Goal: Entertainment & Leisure: Consume media (video, audio)

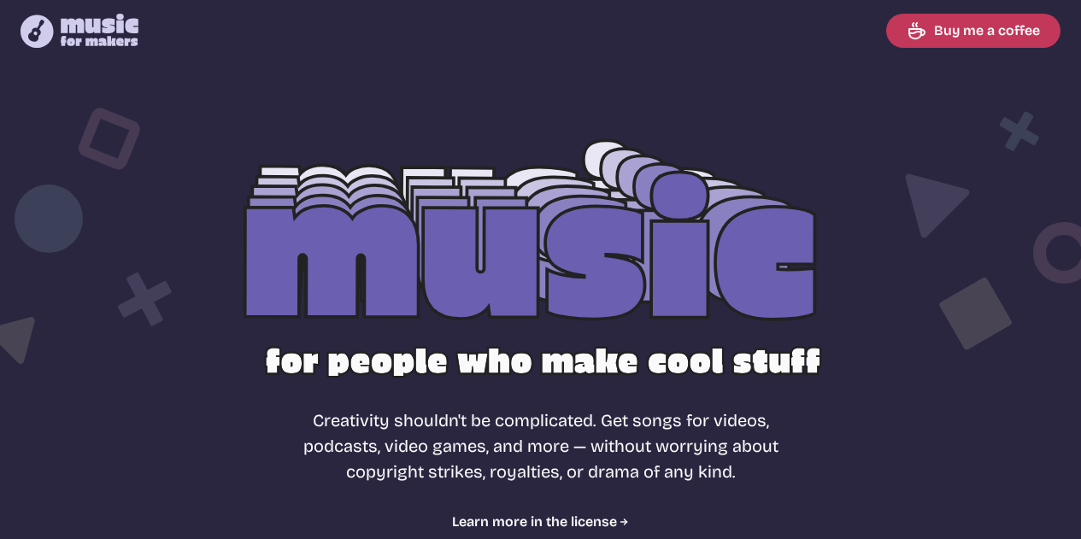
select select "most popular"
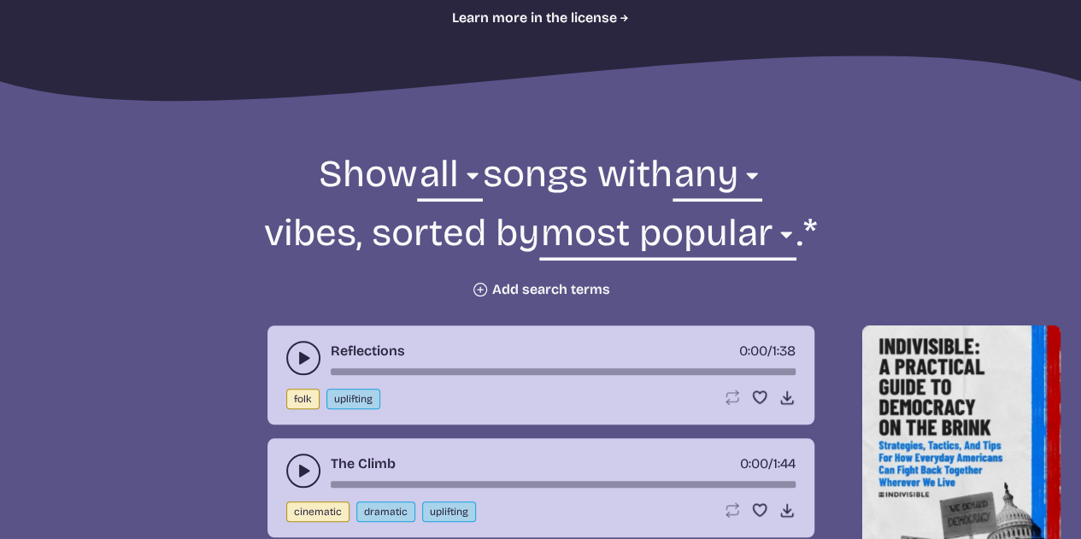
scroll to position [513, 0]
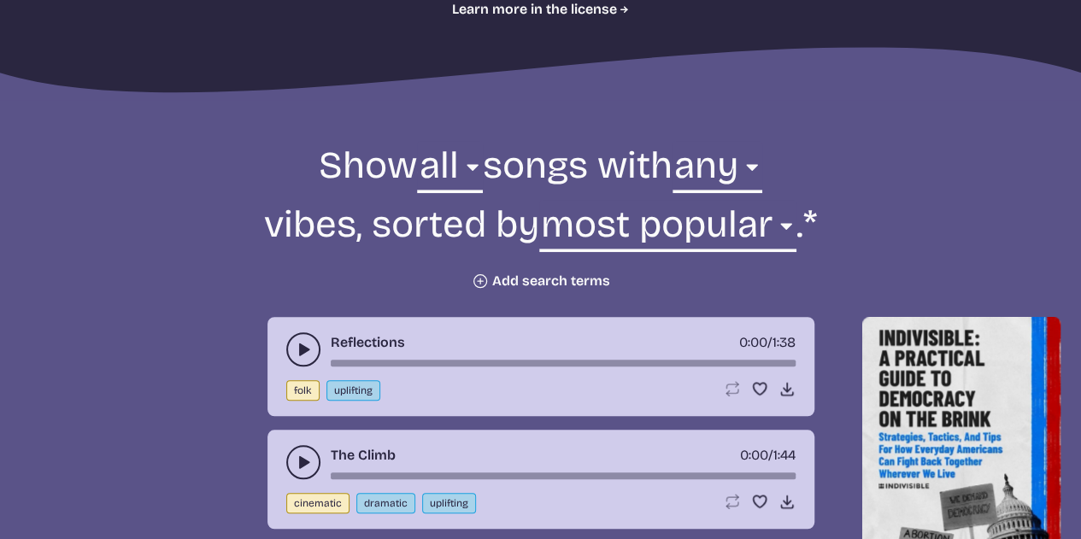
click at [482, 280] on icon "Plus icon" at bounding box center [480, 280] width 17 height 17
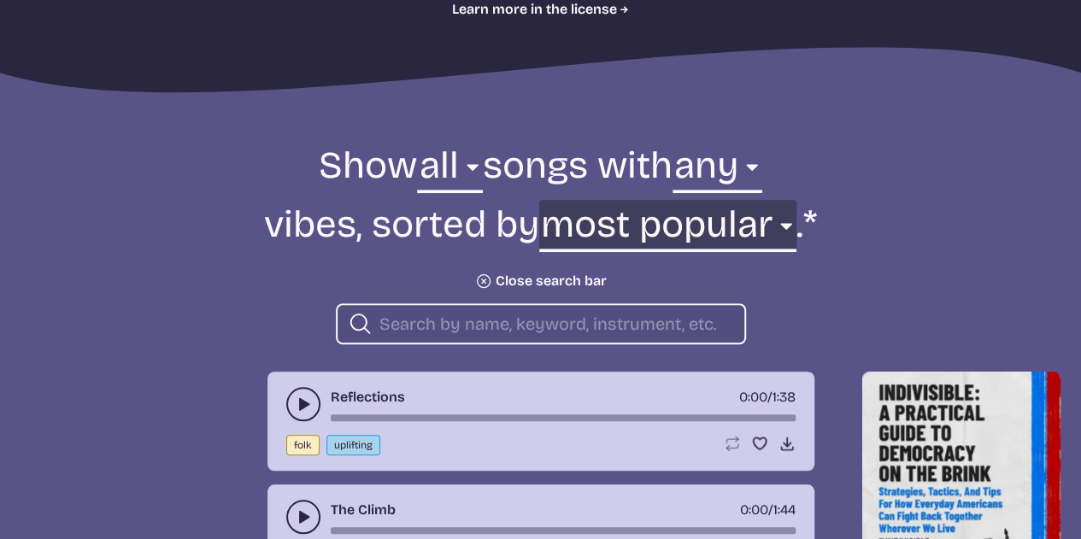
click at [791, 231] on select "newest oldest most popular least popular name" at bounding box center [667, 229] width 257 height 59
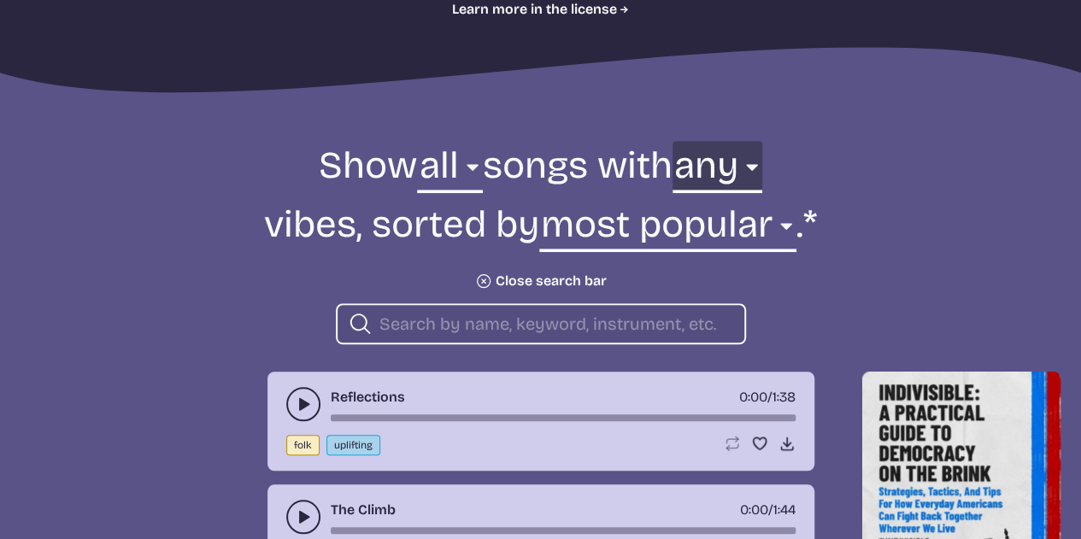
click at [762, 173] on select "any aggressive chill contemplative dark dramatic easygoing energizing happy ser…" at bounding box center [717, 170] width 90 height 59
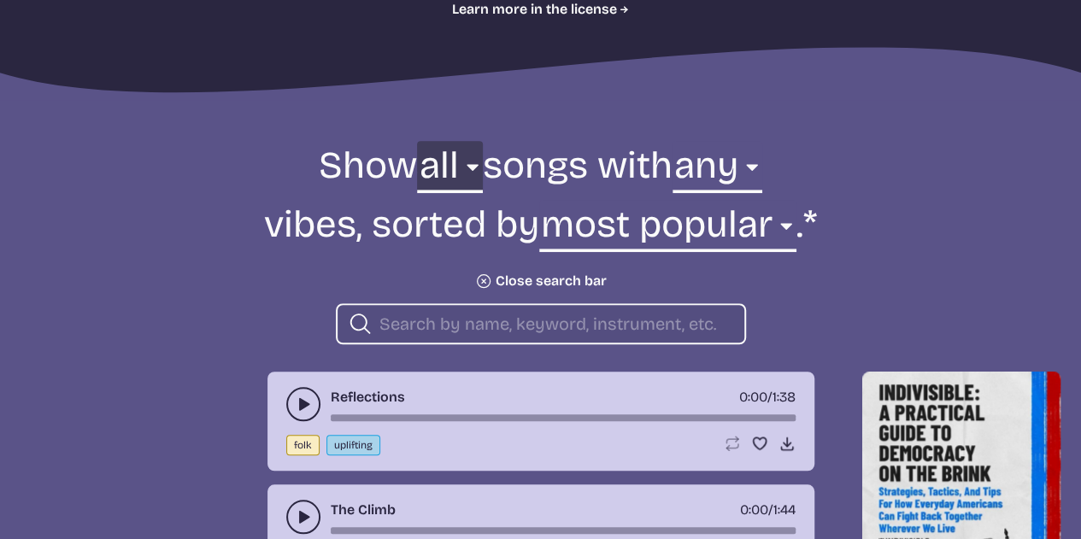
click at [467, 172] on select "all ambient cinematic electronic folk holiday jazz pop rock world" at bounding box center [449, 170] width 65 height 59
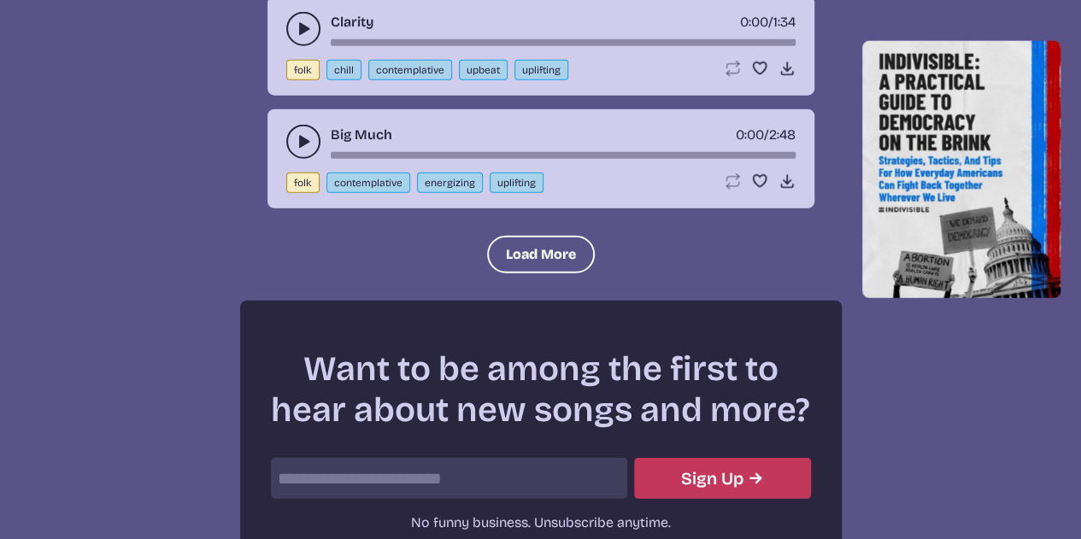
scroll to position [2306, 0]
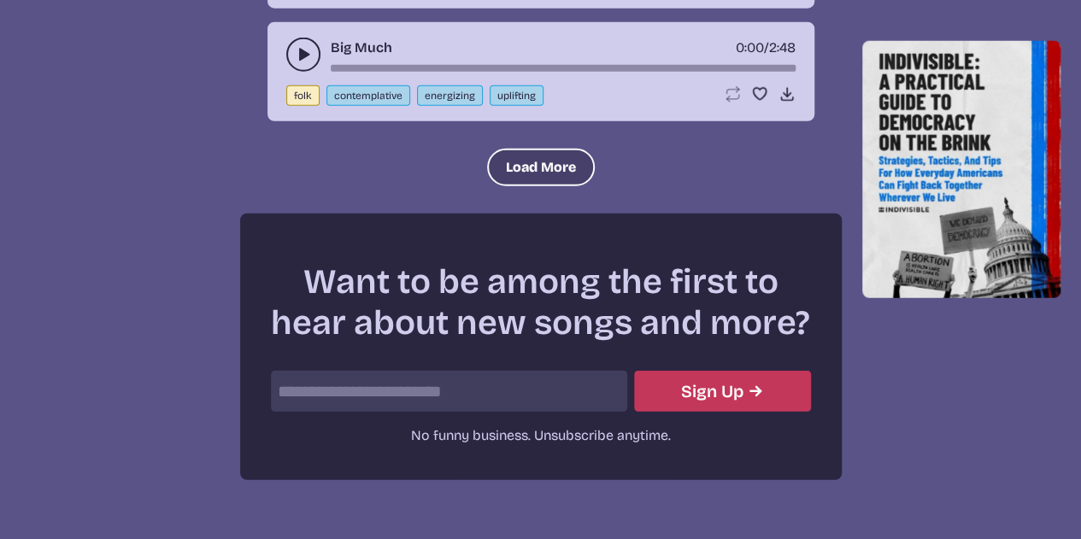
click at [555, 164] on button "Load More" at bounding box center [541, 168] width 108 height 38
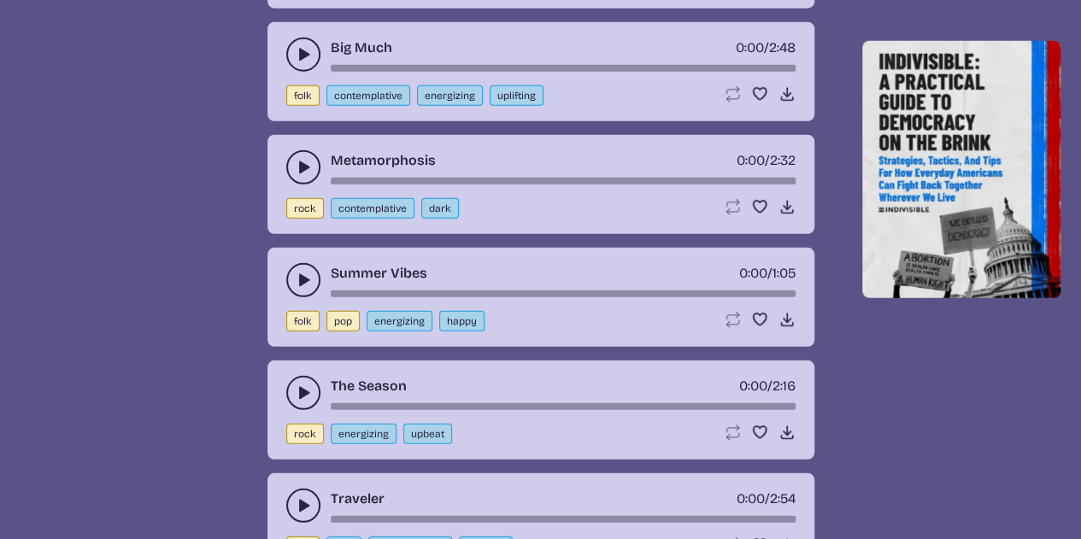
click at [295, 272] on icon "play-pause toggle" at bounding box center [303, 280] width 17 height 17
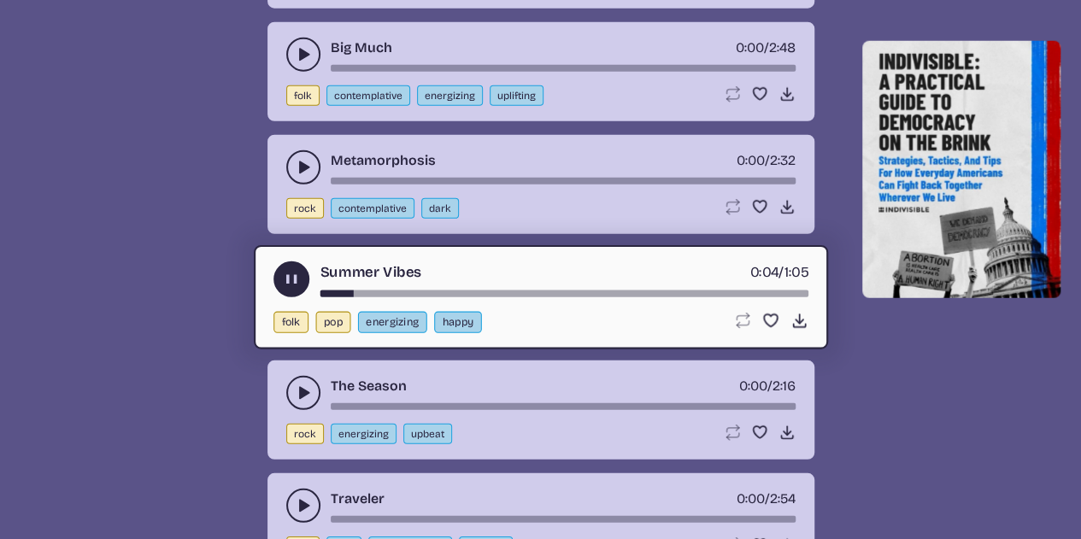
click at [296, 271] on use "play-pause toggle" at bounding box center [291, 280] width 18 height 18
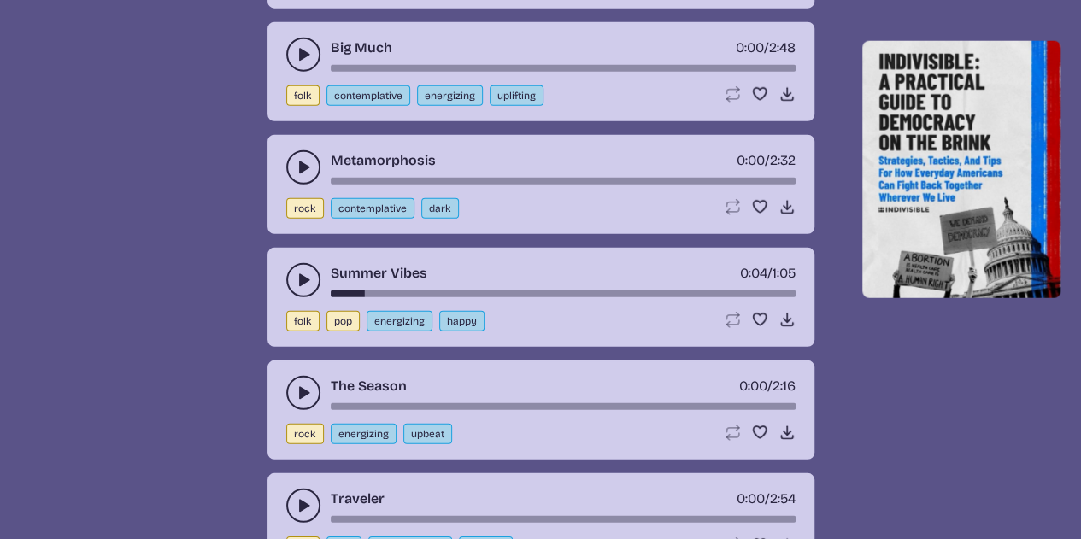
click at [295, 165] on icon "play-pause toggle" at bounding box center [303, 167] width 17 height 17
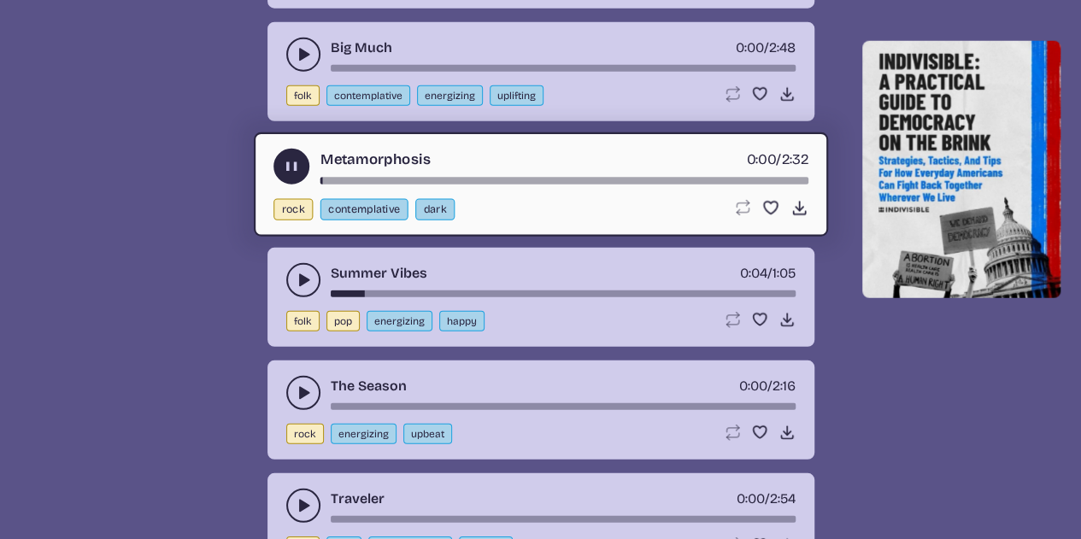
click at [295, 165] on use "play-pause toggle" at bounding box center [291, 167] width 18 height 18
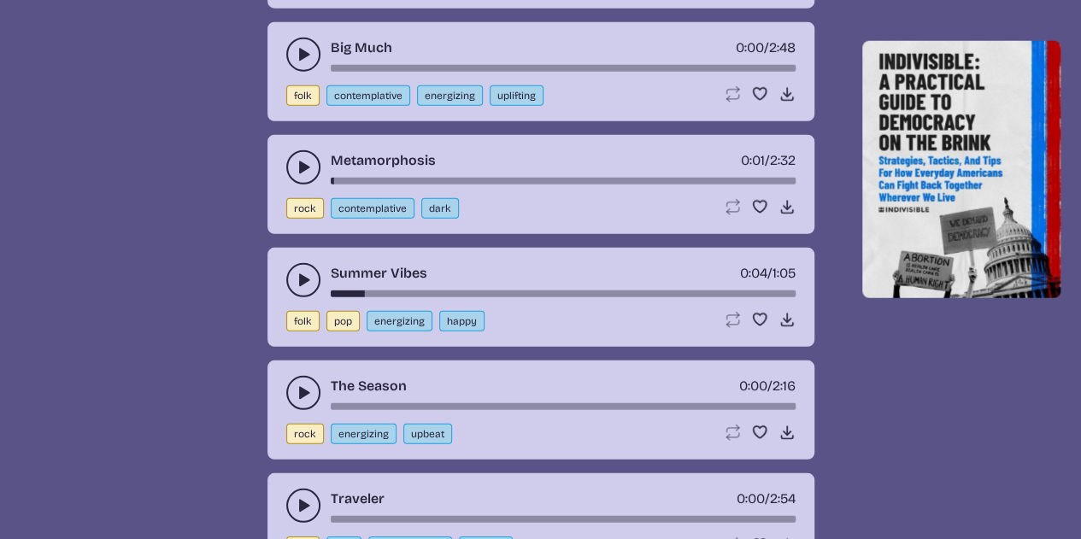
click at [299, 272] on icon "play-pause toggle" at bounding box center [303, 280] width 17 height 17
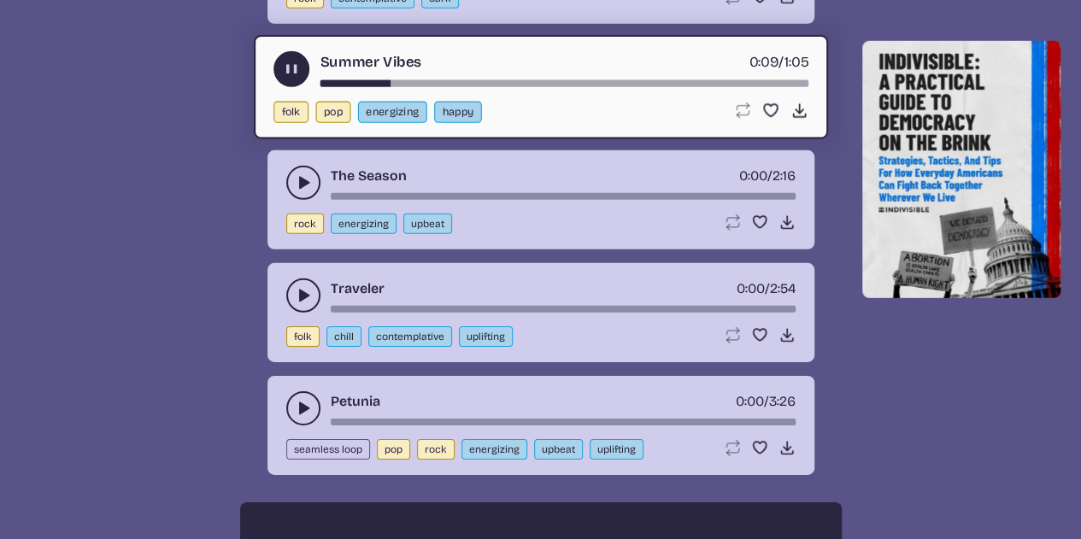
scroll to position [2563, 0]
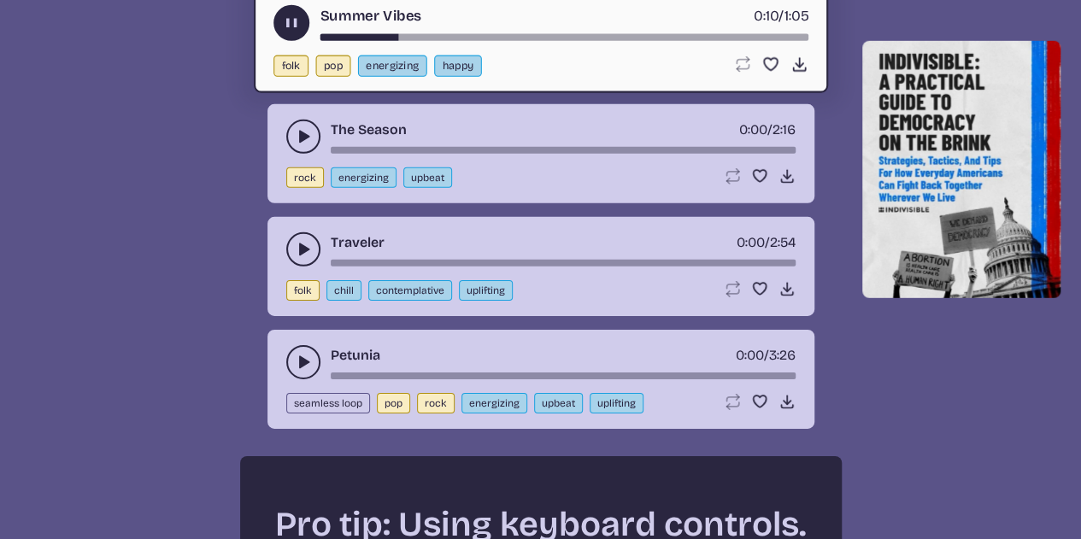
click at [297, 243] on icon "play-pause toggle" at bounding box center [303, 249] width 17 height 17
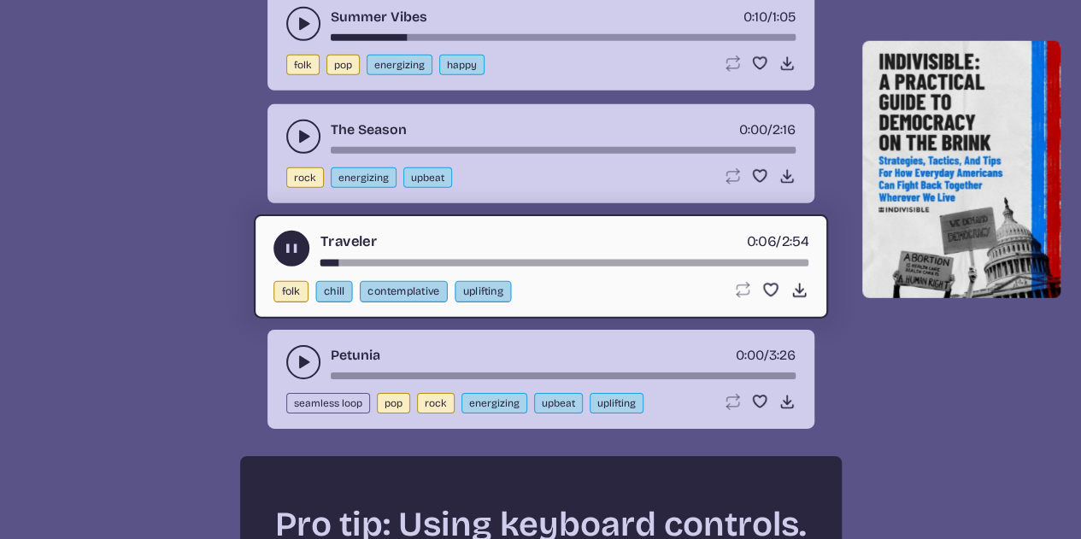
click at [296, 354] on icon "play-pause toggle" at bounding box center [303, 362] width 17 height 17
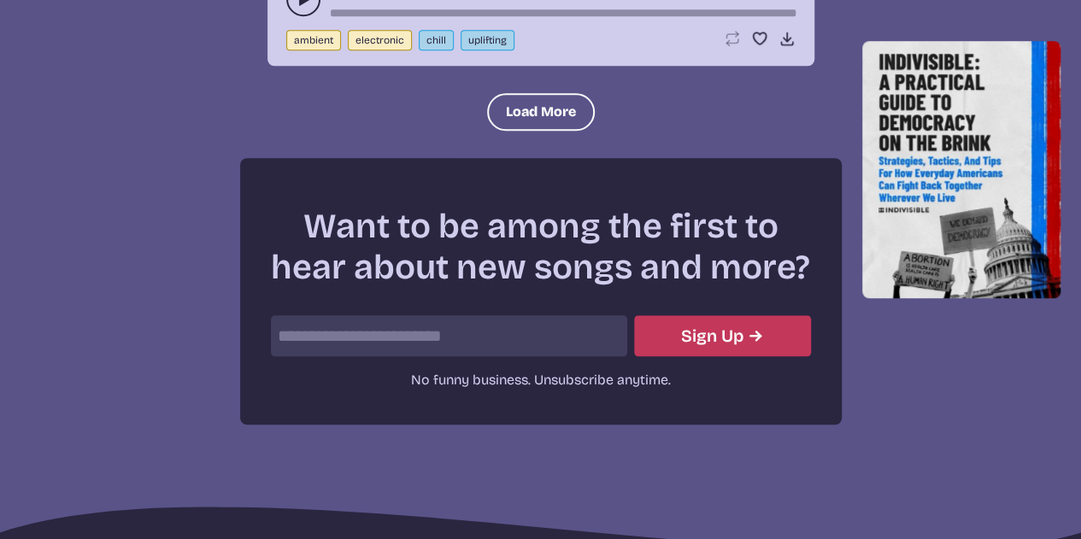
scroll to position [3721, 0]
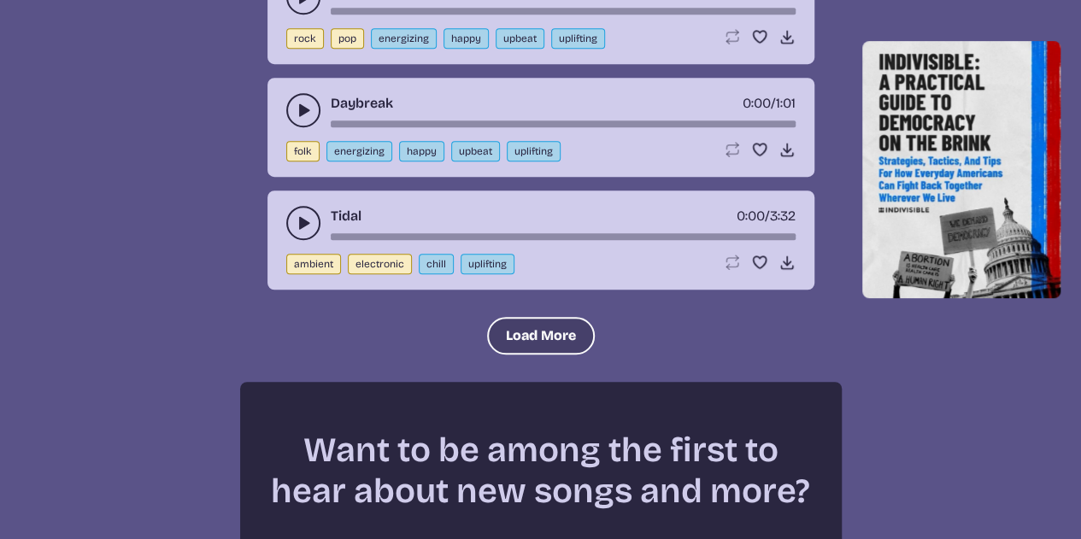
click at [556, 324] on button "Load More" at bounding box center [541, 336] width 108 height 38
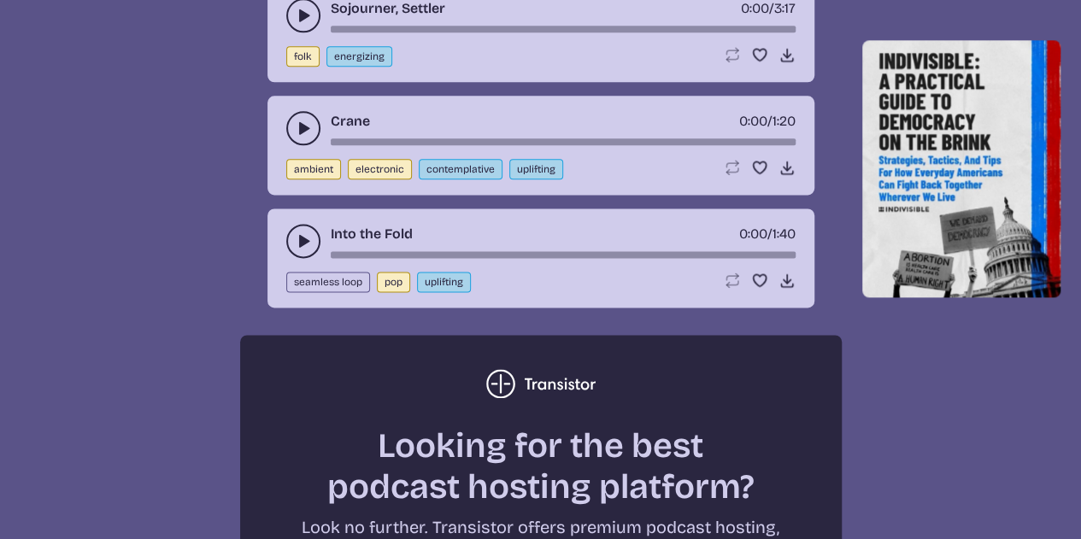
scroll to position [4404, 0]
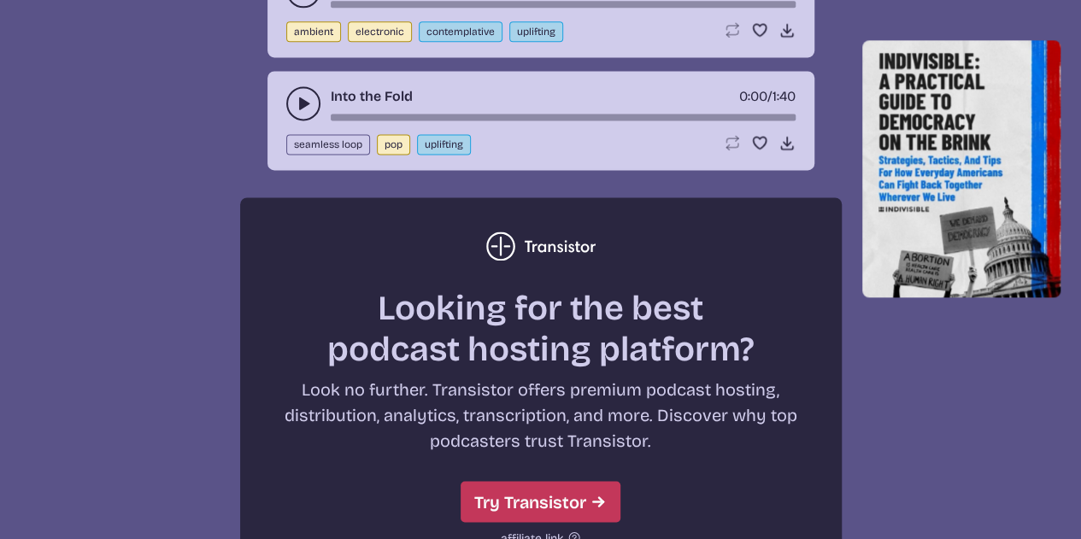
click at [302, 95] on use "play-pause toggle" at bounding box center [303, 103] width 17 height 17
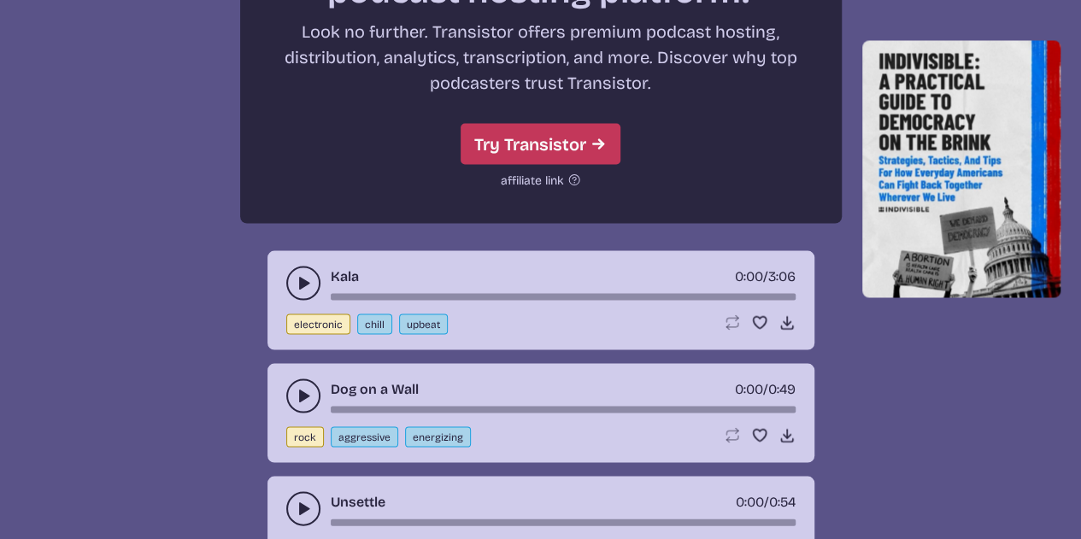
scroll to position [4917, 0]
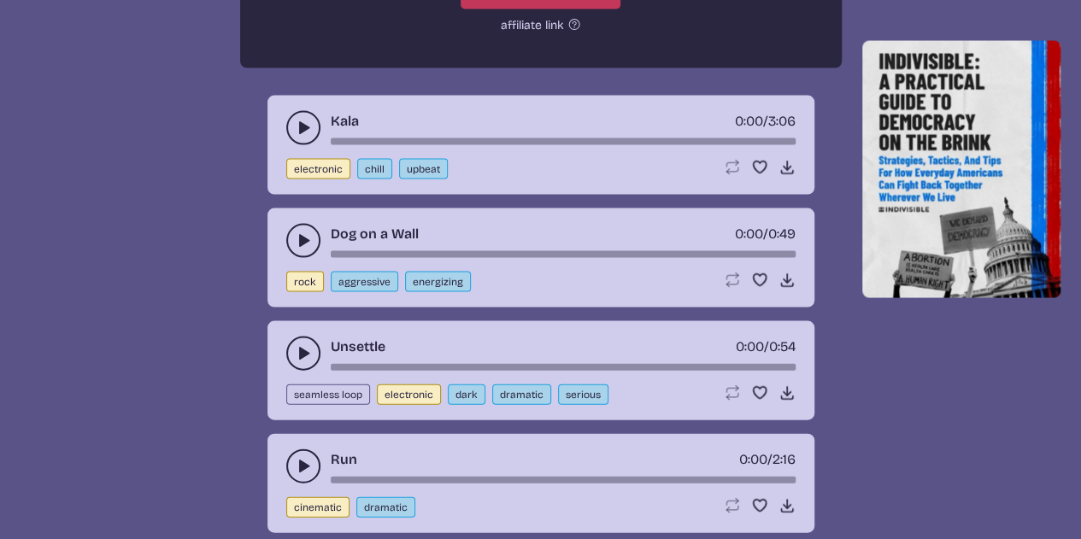
click at [299, 232] on use "play-pause toggle" at bounding box center [303, 240] width 17 height 17
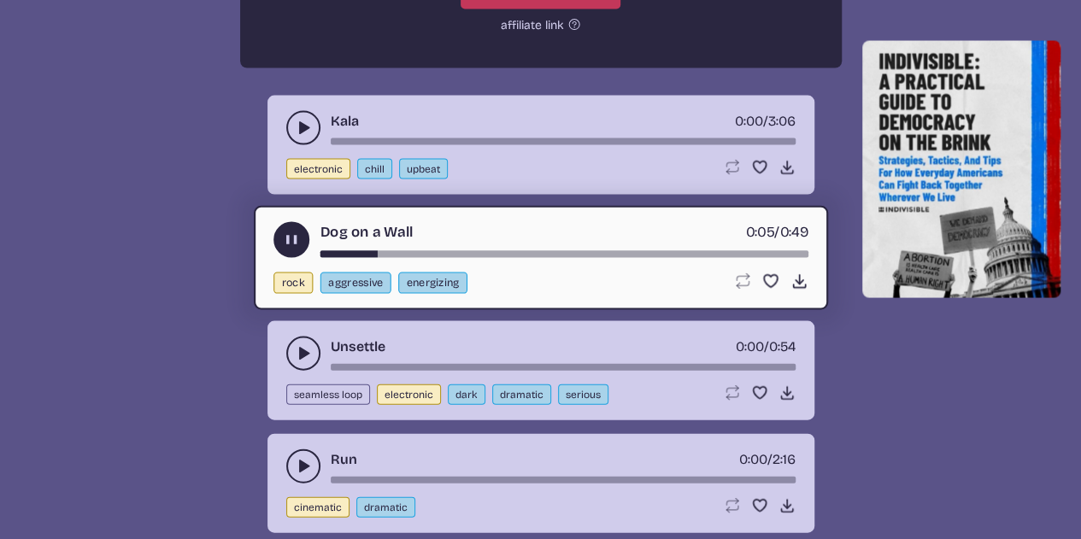
click at [302, 345] on use "play-pause toggle" at bounding box center [303, 353] width 17 height 17
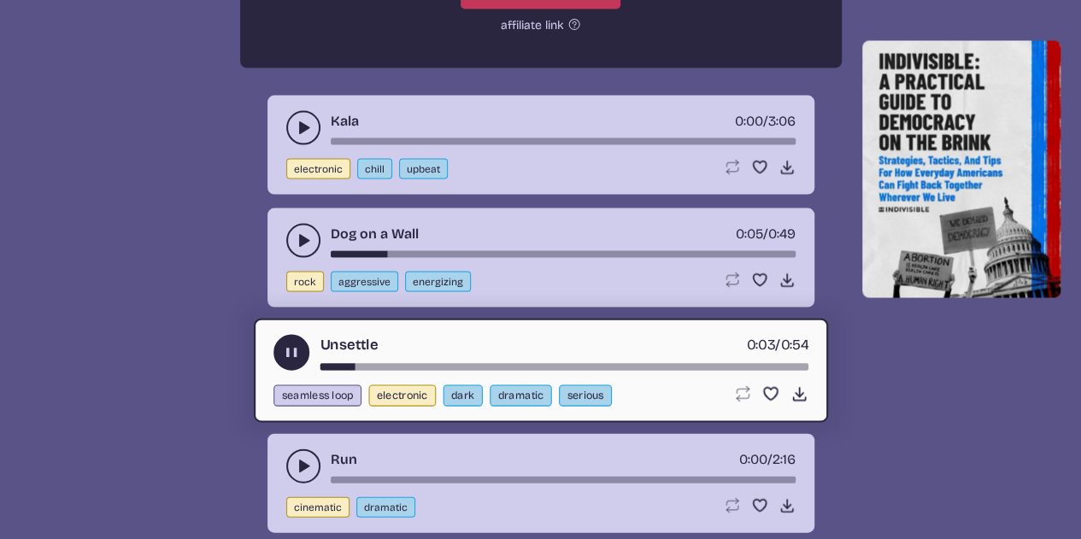
click at [514, 385] on button "dramatic" at bounding box center [520, 395] width 62 height 21
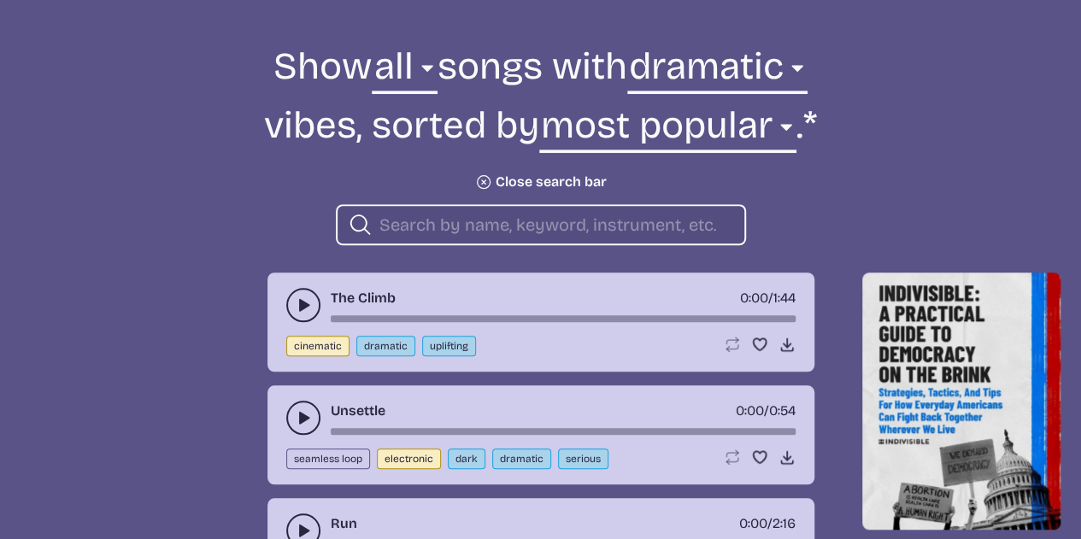
click at [309, 303] on icon "play-pause toggle" at bounding box center [303, 304] width 17 height 17
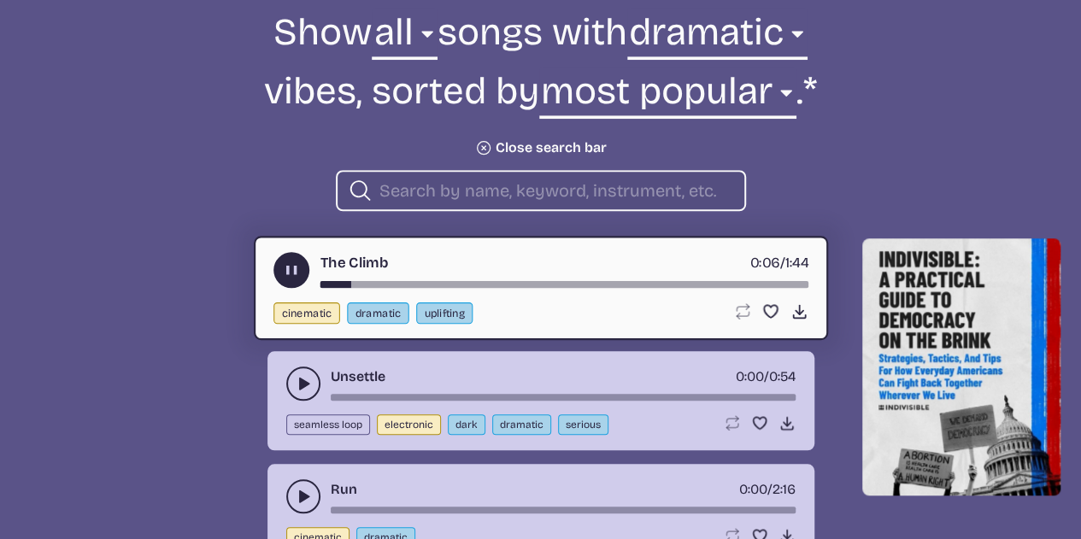
scroll to position [782, 0]
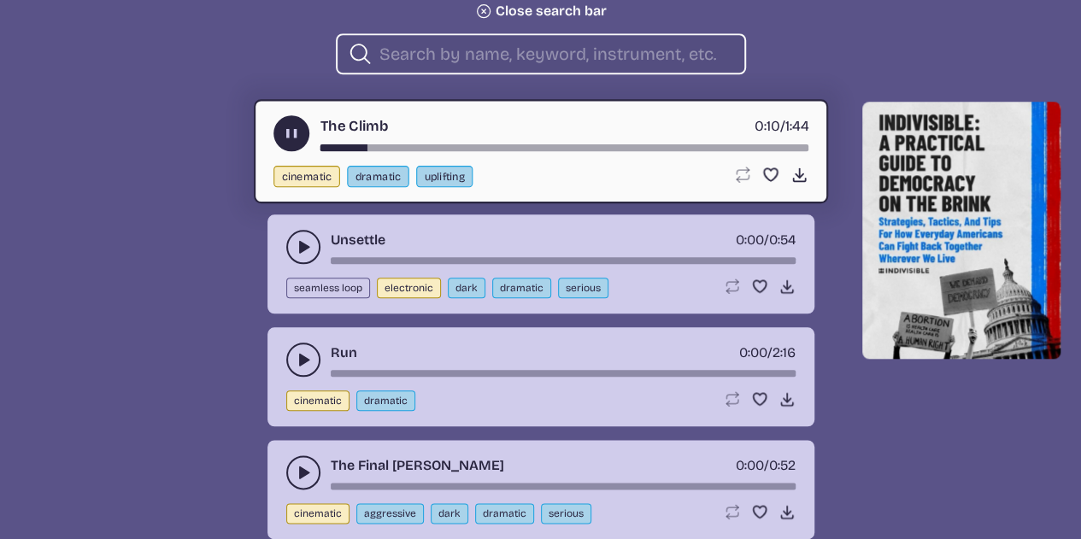
click at [308, 465] on icon "play-pause toggle" at bounding box center [303, 472] width 17 height 17
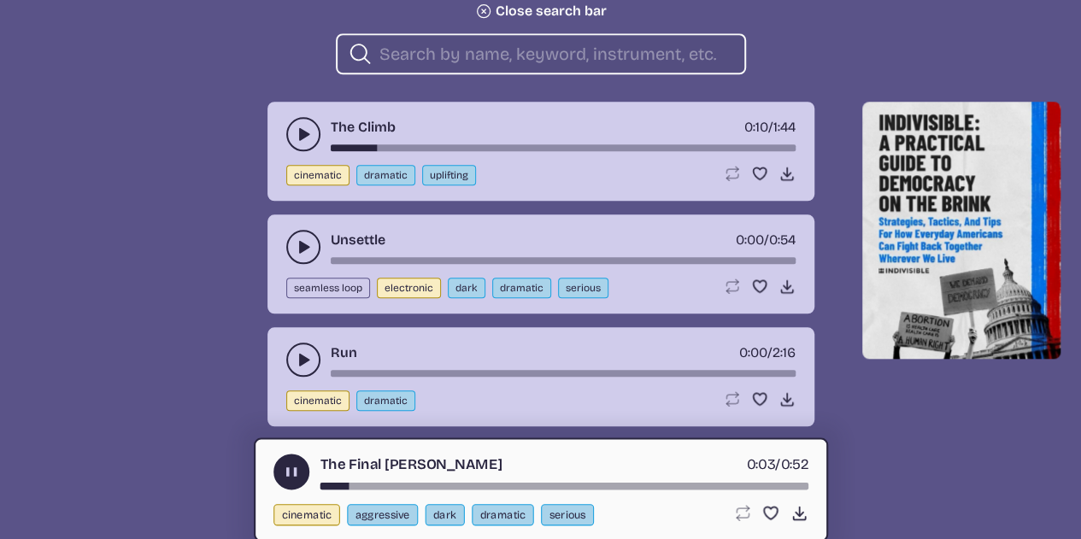
click at [395, 518] on button "aggressive" at bounding box center [382, 514] width 71 height 21
select select "aggressive"
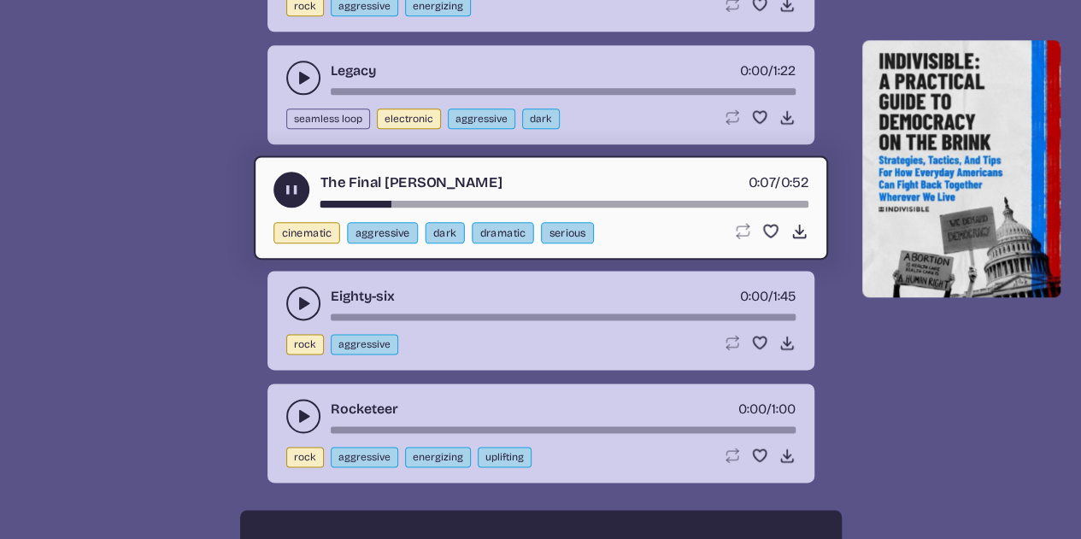
scroll to position [953, 0]
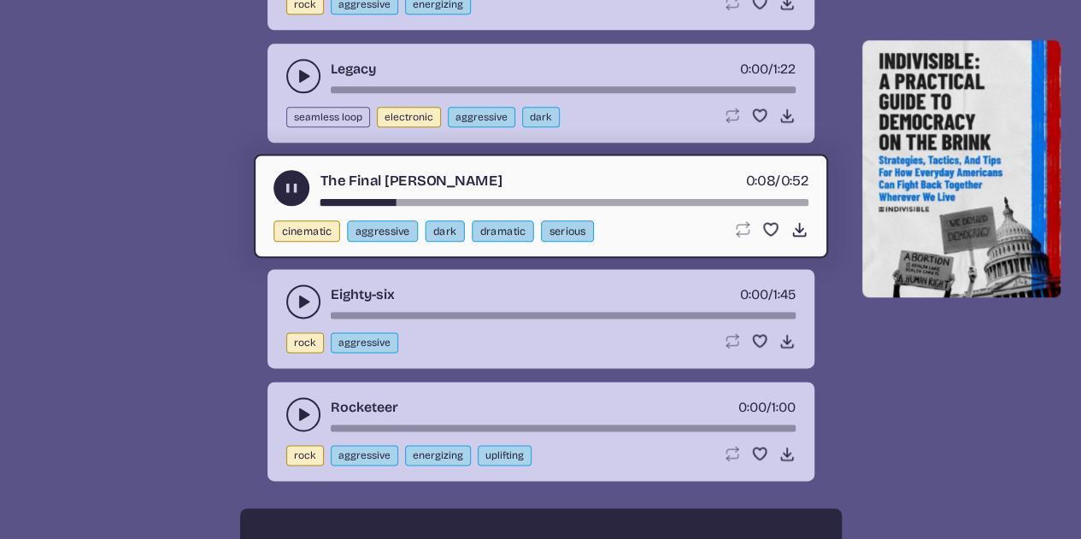
click at [294, 313] on button "play-pause toggle" at bounding box center [303, 301] width 34 height 34
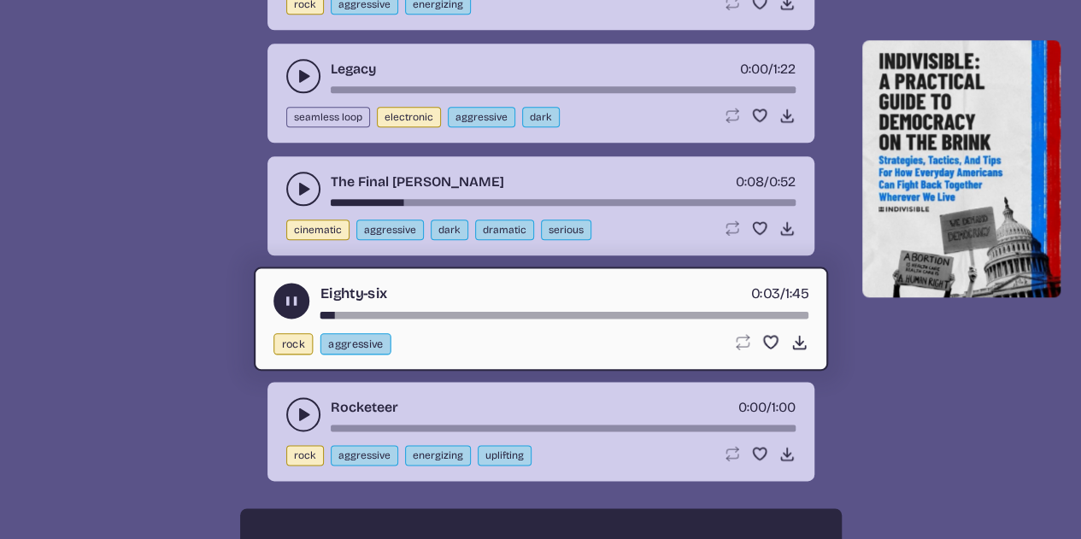
click at [311, 409] on icon "play-pause toggle" at bounding box center [303, 414] width 17 height 17
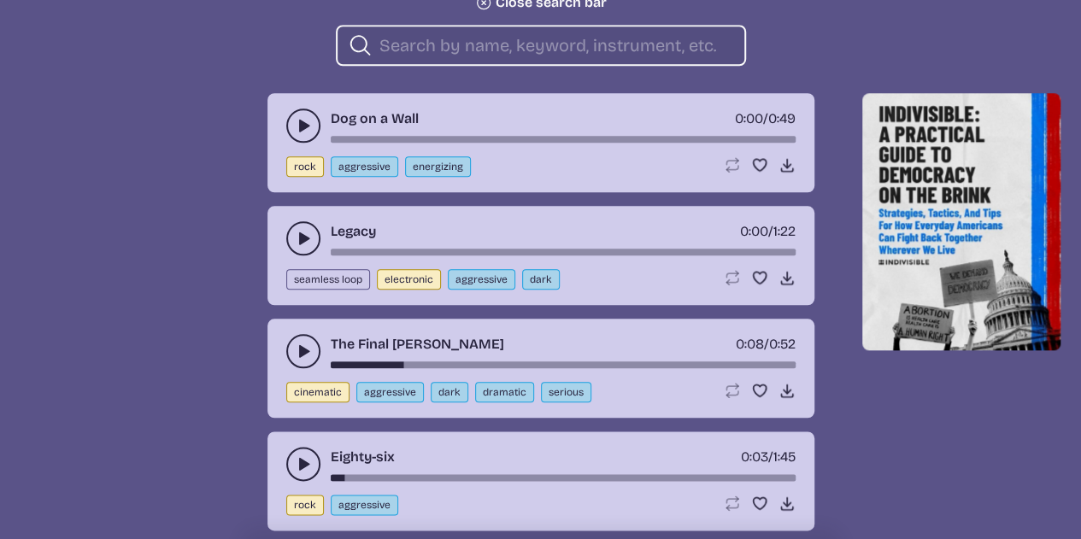
scroll to position [782, 0]
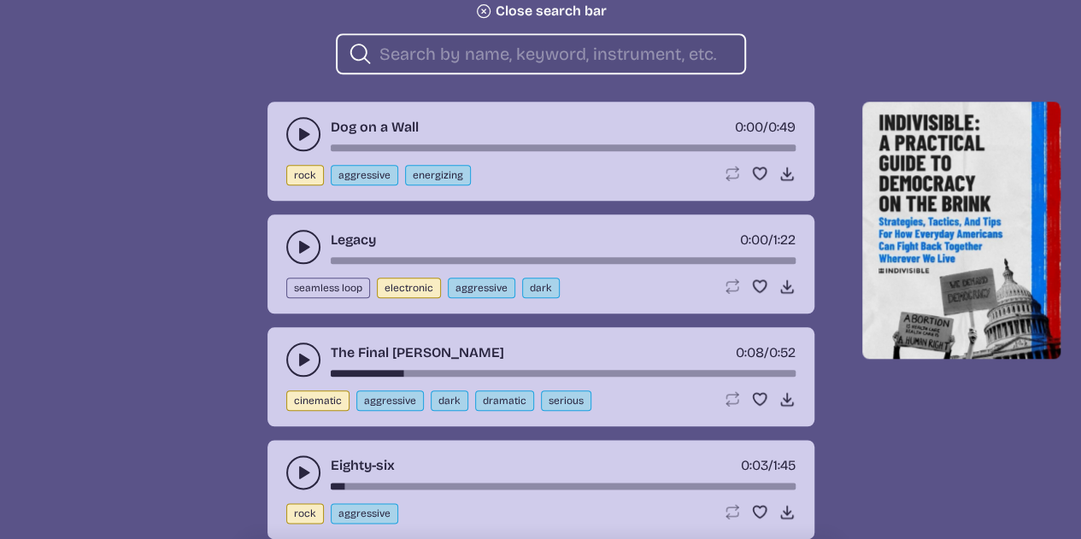
click at [304, 232] on button "play-pause toggle" at bounding box center [303, 247] width 34 height 34
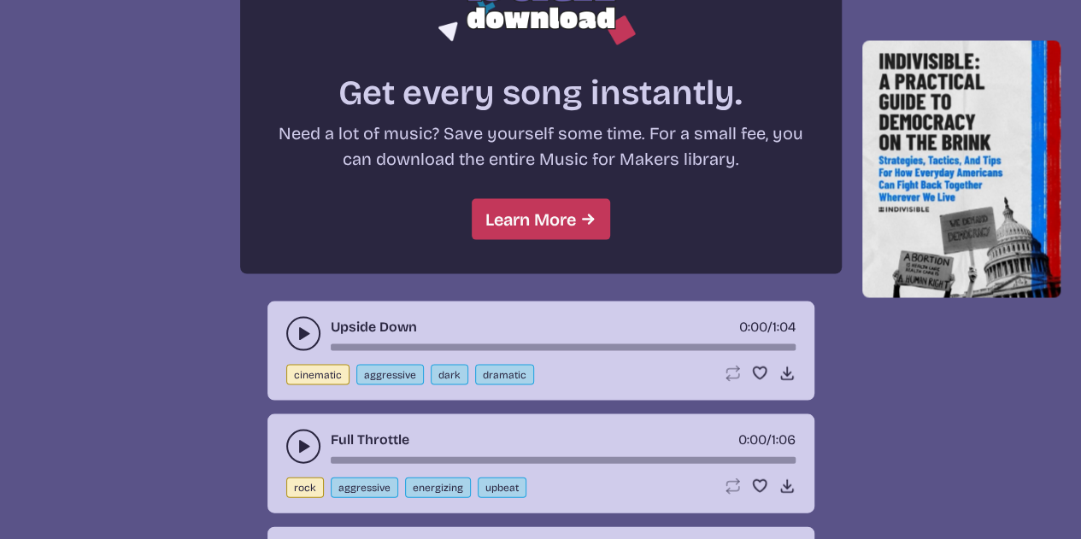
scroll to position [1637, 0]
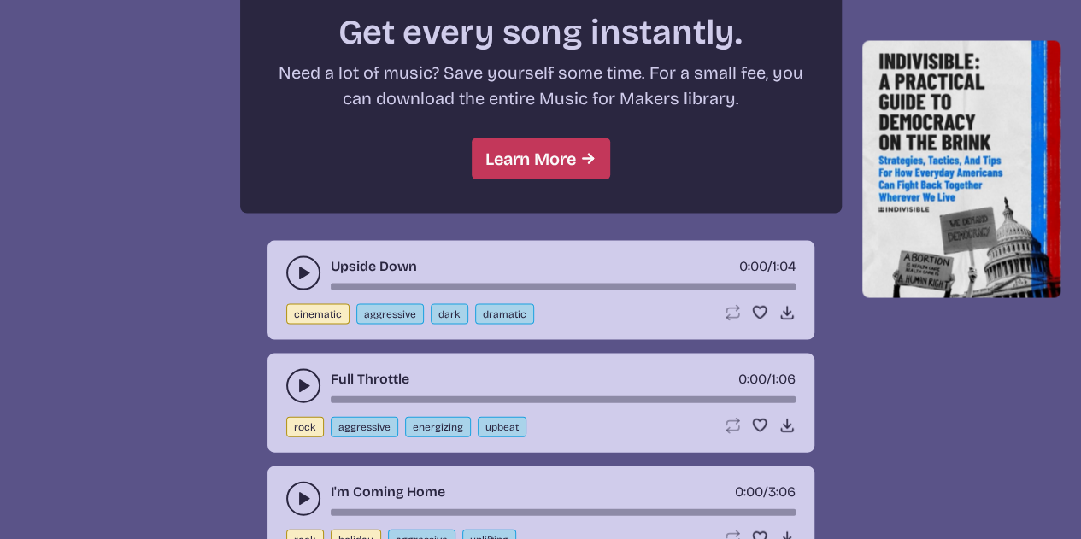
click at [291, 281] on button "play-pause toggle" at bounding box center [303, 273] width 34 height 34
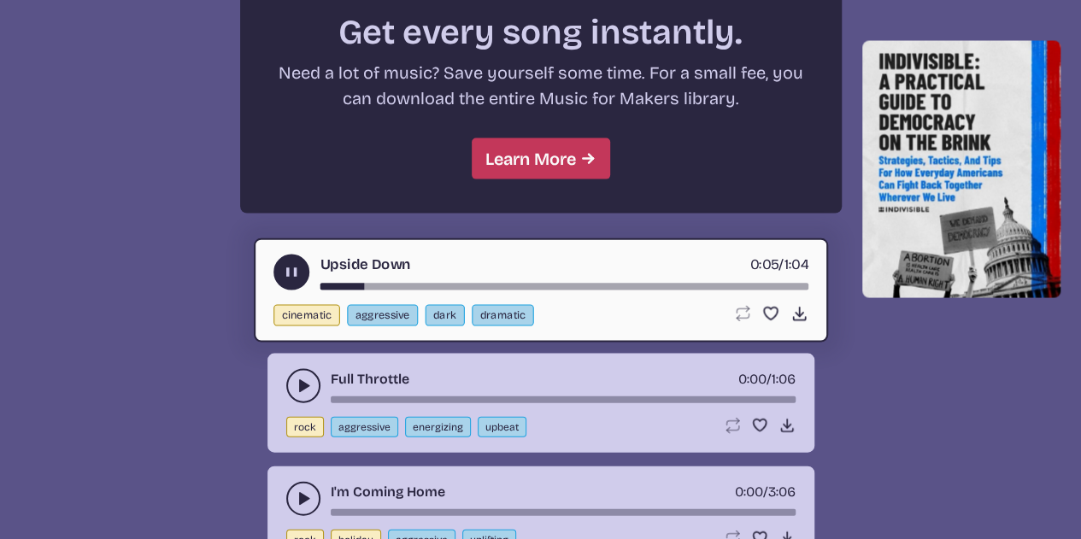
click at [305, 378] on icon "play-pause toggle" at bounding box center [303, 386] width 17 height 17
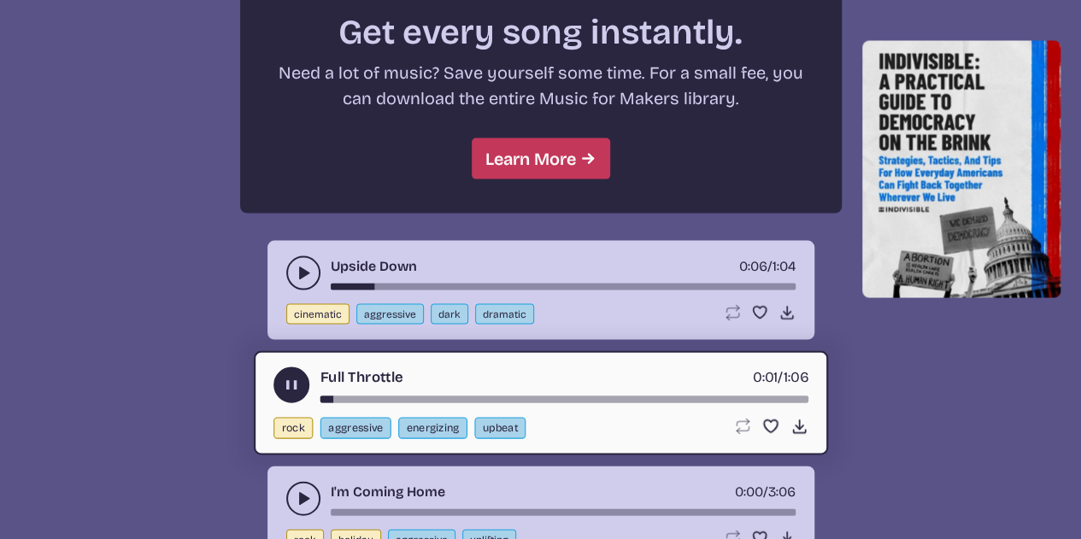
click at [302, 378] on button "play-pause toggle" at bounding box center [291, 385] width 36 height 36
